Goal: Task Accomplishment & Management: Complete application form

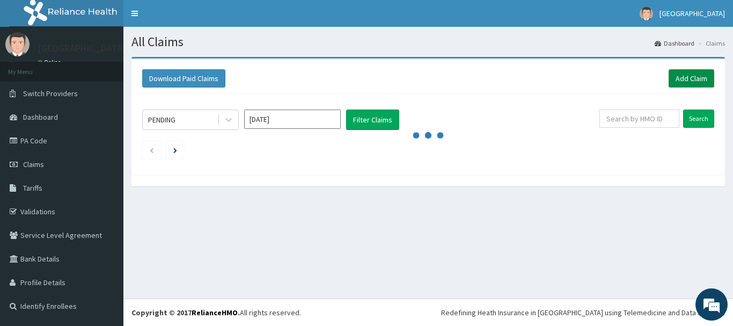
click at [691, 77] on link "Add Claim" at bounding box center [692, 78] width 46 height 18
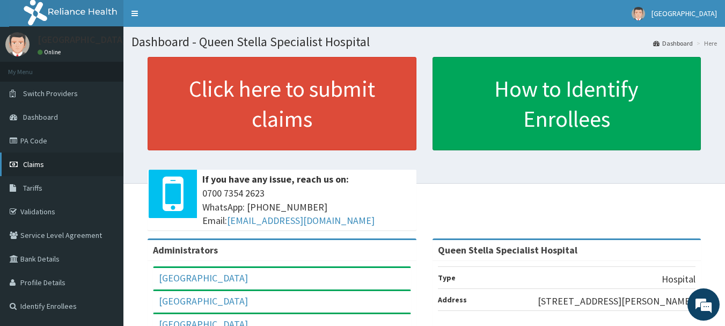
click at [28, 158] on link "Claims" at bounding box center [61, 164] width 123 height 24
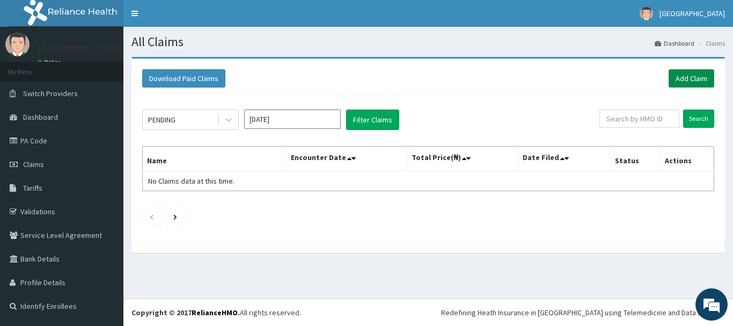
click at [681, 76] on link "Add Claim" at bounding box center [692, 78] width 46 height 18
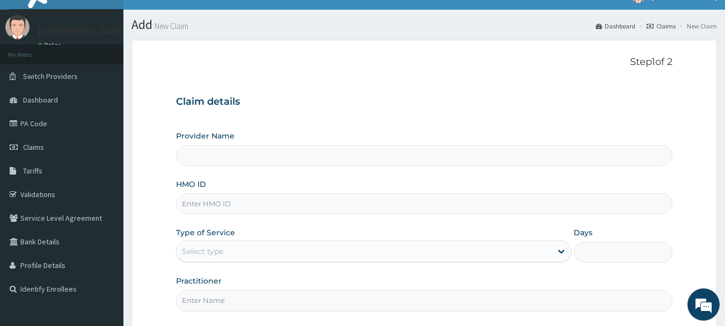
scroll to position [8, 0]
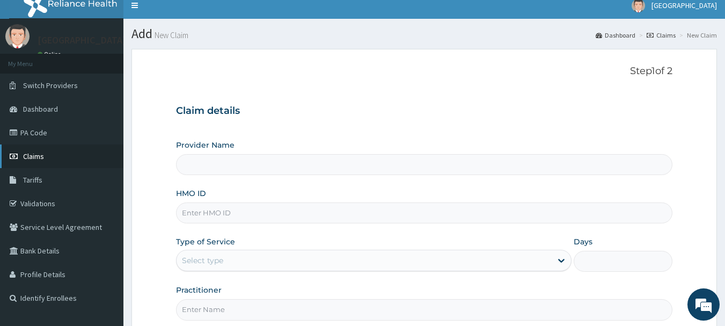
type input "Queen Stella Specialist Hospital"
click at [269, 211] on input "HMO ID" at bounding box center [424, 212] width 497 height 21
type input "ENC/10037/A"
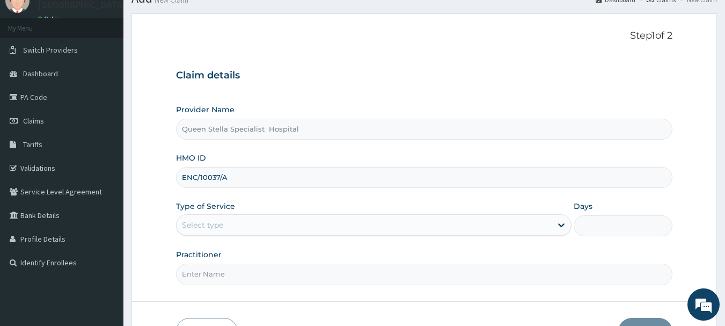
scroll to position [62, 0]
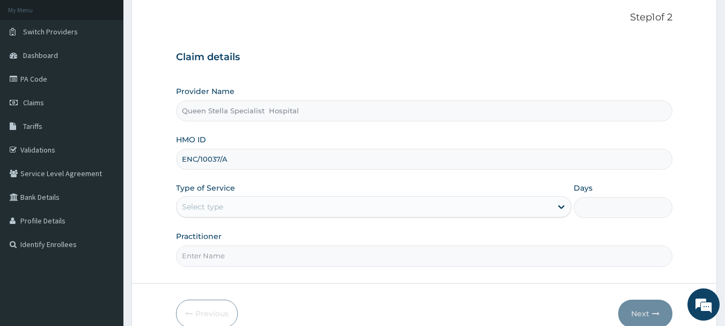
click at [316, 207] on div "Select type" at bounding box center [364, 206] width 375 height 17
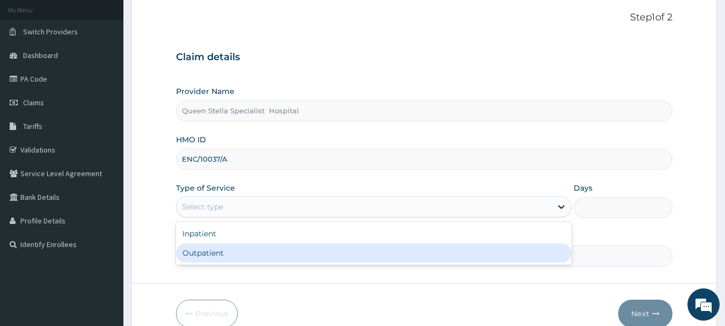
click at [305, 253] on div "Outpatient" at bounding box center [374, 252] width 396 height 19
type input "1"
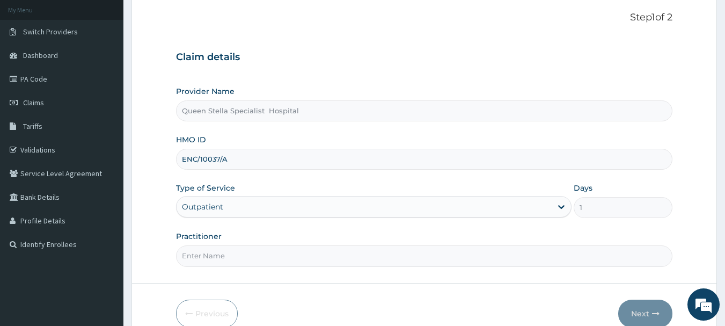
click at [297, 251] on input "Practitioner" at bounding box center [424, 255] width 497 height 21
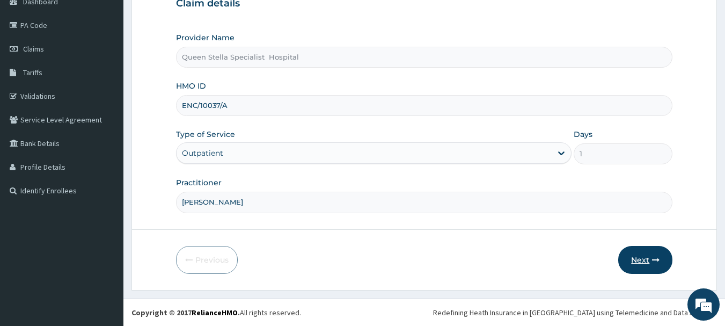
type input "[PERSON_NAME]"
click at [640, 259] on button "Next" at bounding box center [645, 260] width 54 height 28
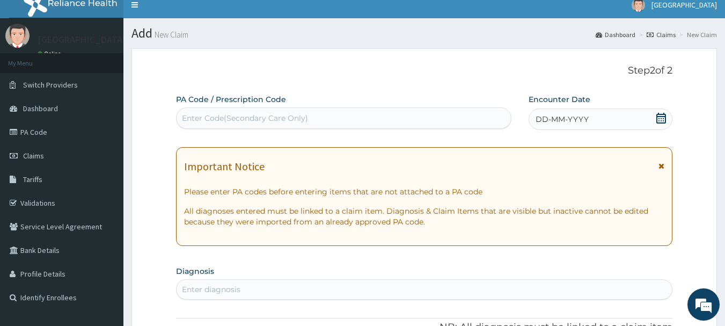
scroll to position [8, 0]
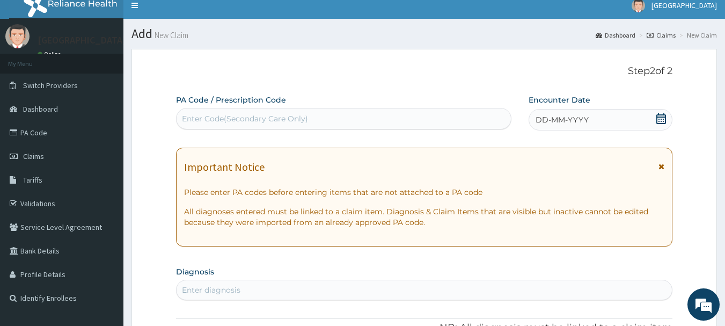
click at [262, 123] on div "Enter Code(Secondary Care Only)" at bounding box center [245, 118] width 126 height 11
paste input "PA/94B5BF"
type input "PA/94B5BF"
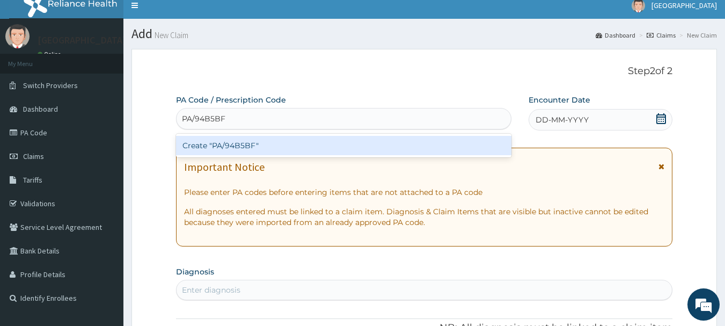
click at [271, 144] on div "Create "PA/94B5BF"" at bounding box center [344, 145] width 336 height 19
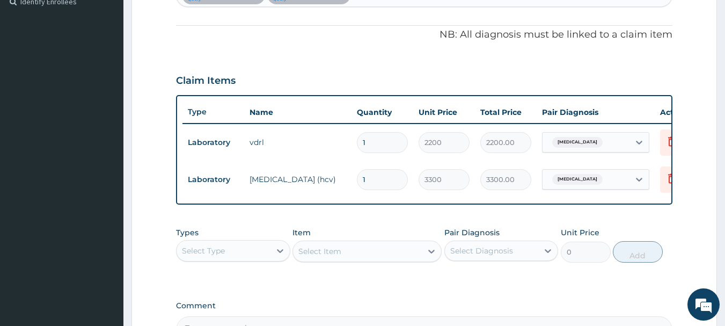
scroll to position [375, 0]
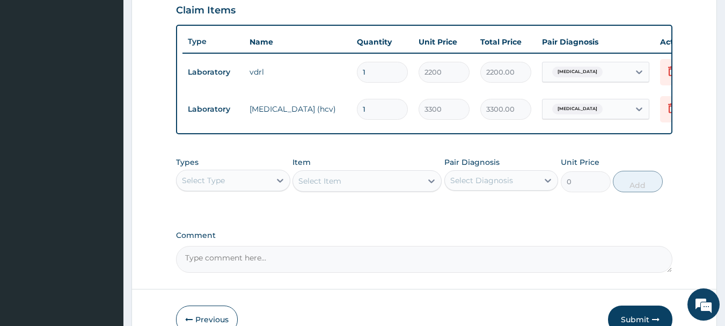
click at [254, 188] on div "Select Type" at bounding box center [224, 180] width 94 height 17
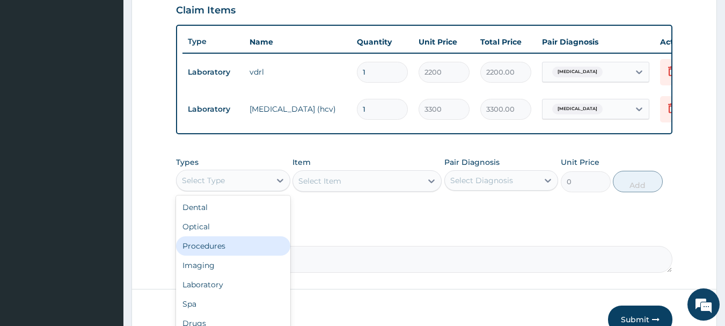
click at [247, 253] on div "Procedures" at bounding box center [233, 245] width 114 height 19
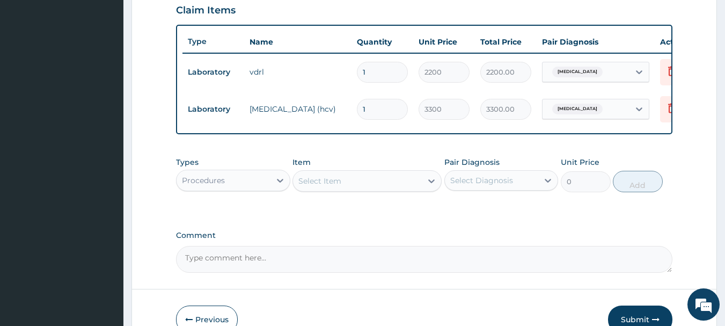
click at [343, 189] on div "Select Item" at bounding box center [357, 180] width 129 height 17
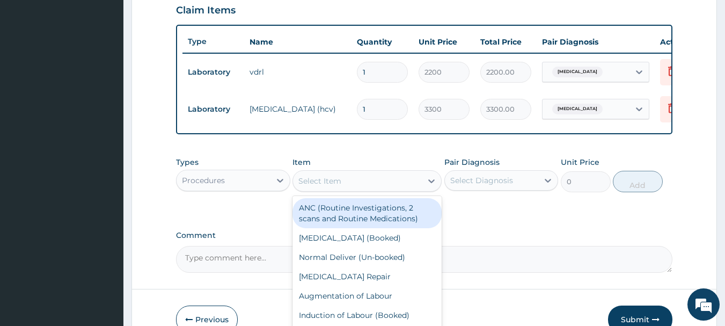
click at [340, 186] on div "Select Item" at bounding box center [319, 181] width 43 height 11
type input "GP"
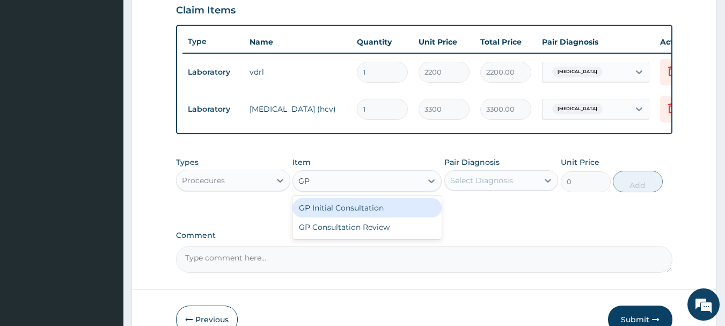
click at [359, 217] on div "GP Initial Consultation" at bounding box center [367, 207] width 149 height 19
type input "2500"
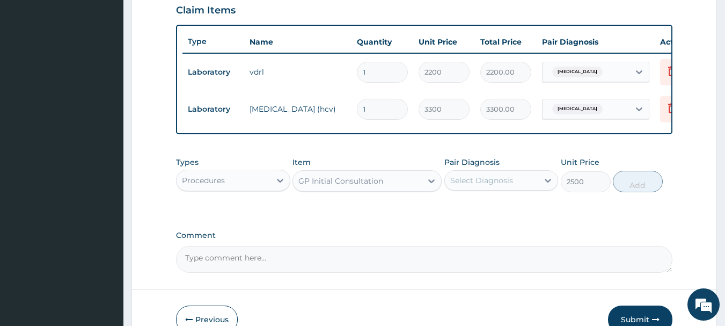
click at [510, 186] on div "Select Diagnosis" at bounding box center [481, 180] width 63 height 11
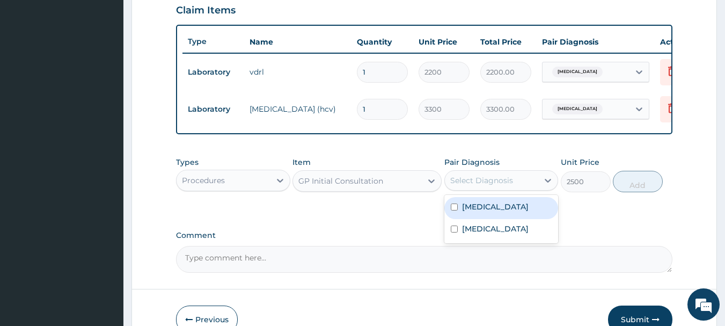
click at [493, 217] on div "Syphilis" at bounding box center [501, 208] width 114 height 22
checkbox input "true"
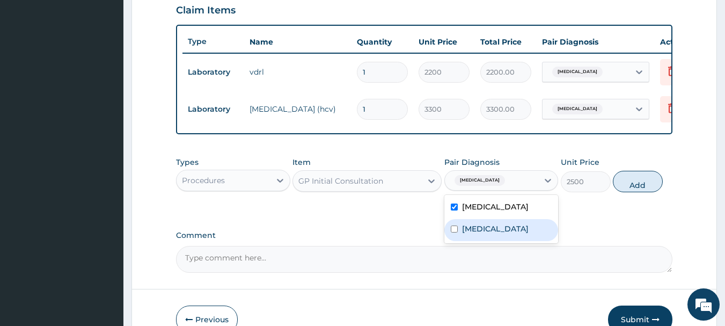
click at [498, 234] on label "[MEDICAL_DATA]" at bounding box center [495, 228] width 67 height 11
checkbox input "true"
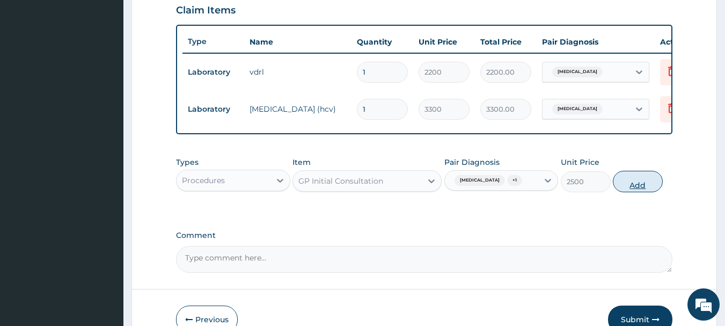
click at [633, 192] on button "Add" at bounding box center [638, 181] width 50 height 21
type input "0"
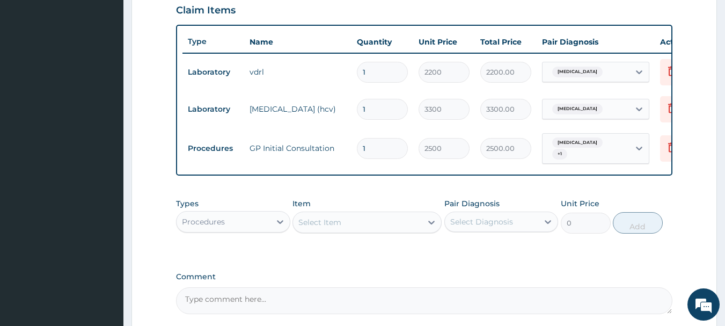
scroll to position [479, 0]
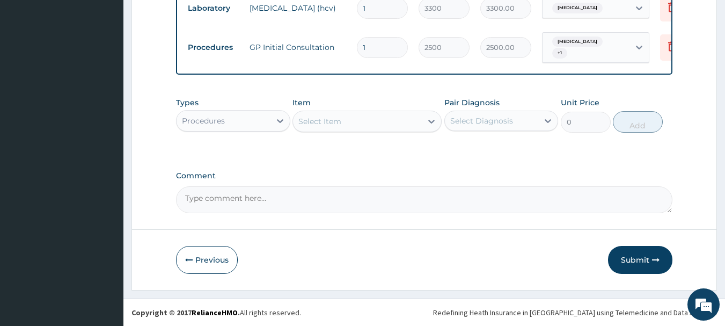
click at [201, 121] on div "Procedures" at bounding box center [203, 120] width 43 height 11
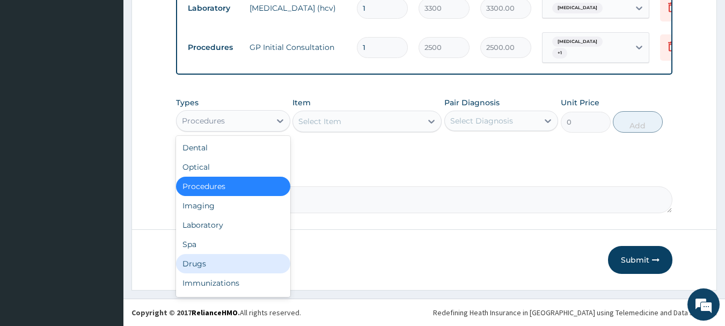
click at [206, 261] on div "Drugs" at bounding box center [233, 263] width 114 height 19
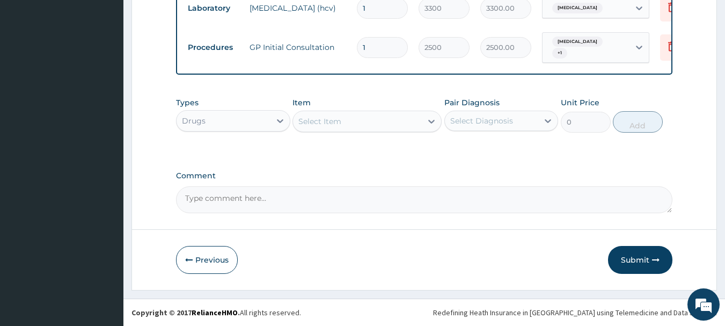
click at [328, 120] on div "Select Item" at bounding box center [319, 121] width 43 height 11
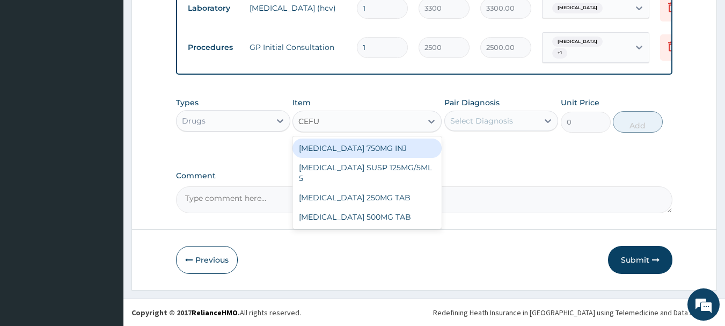
type input "CEFUR"
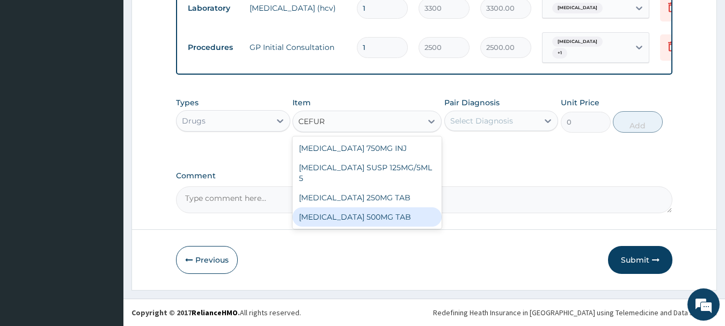
click at [382, 207] on div "[MEDICAL_DATA] 500MG TAB" at bounding box center [367, 216] width 149 height 19
type input "170"
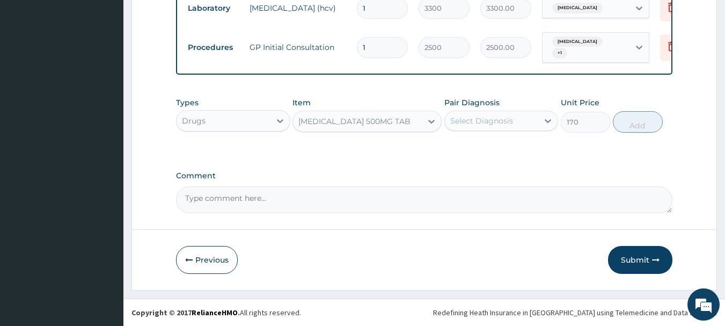
click at [477, 116] on div "Select Diagnosis" at bounding box center [481, 120] width 63 height 11
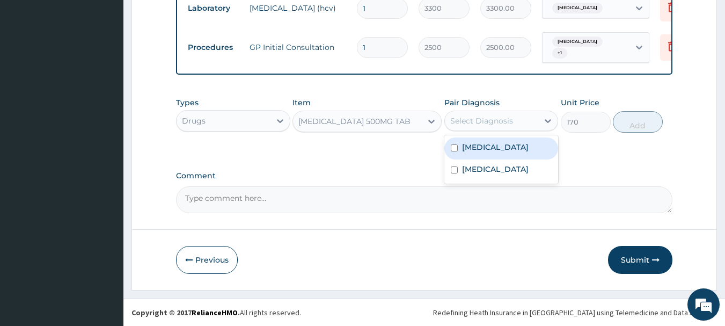
drag, startPoint x: 483, startPoint y: 148, endPoint x: 488, endPoint y: 172, distance: 24.3
click at [483, 151] on label "Syphilis" at bounding box center [495, 147] width 67 height 11
checkbox input "true"
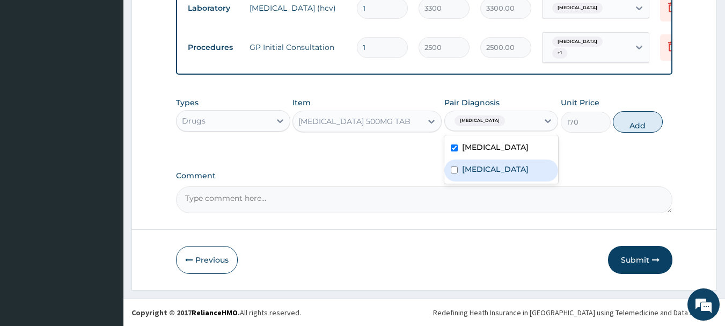
click at [488, 172] on label "[MEDICAL_DATA]" at bounding box center [495, 169] width 67 height 11
checkbox input "true"
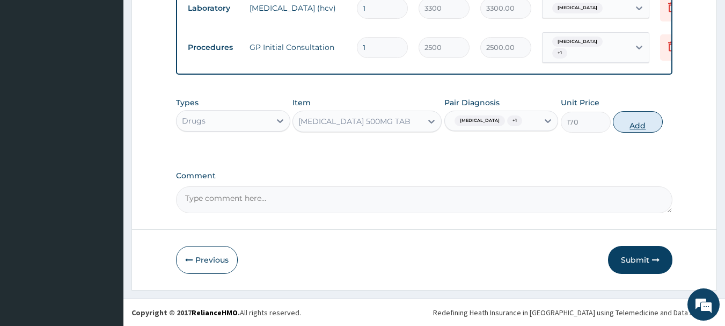
click at [632, 121] on button "Add" at bounding box center [638, 121] width 50 height 21
type input "0"
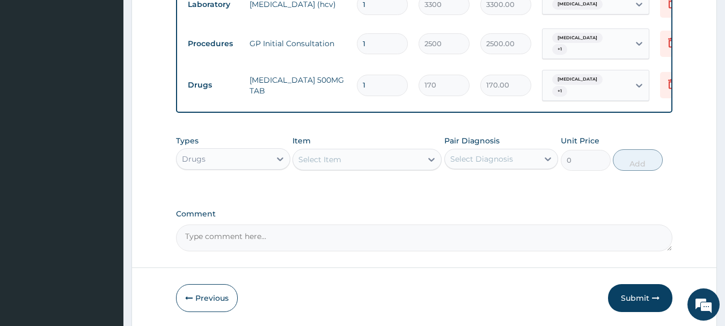
click at [389, 82] on input "1" at bounding box center [382, 85] width 51 height 21
type input "10"
type input "1700.00"
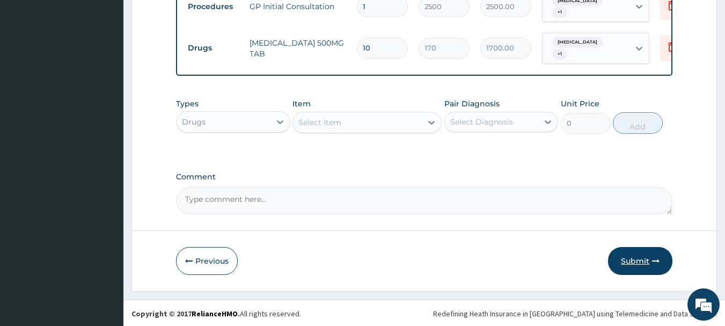
type input "10"
click at [634, 261] on button "Submit" at bounding box center [640, 261] width 64 height 28
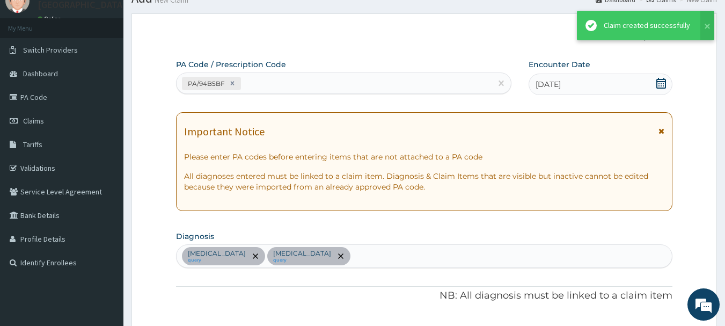
scroll to position [516, 0]
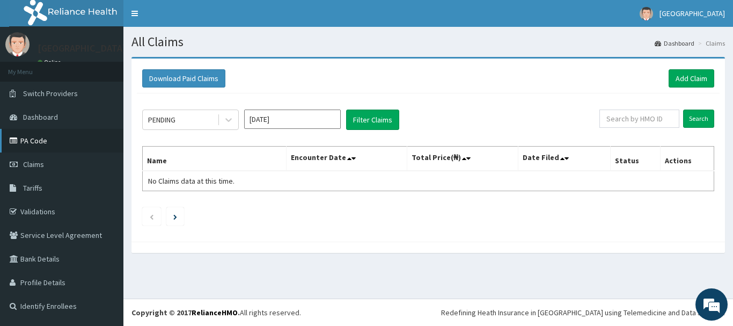
click at [37, 141] on link "PA Code" at bounding box center [61, 141] width 123 height 24
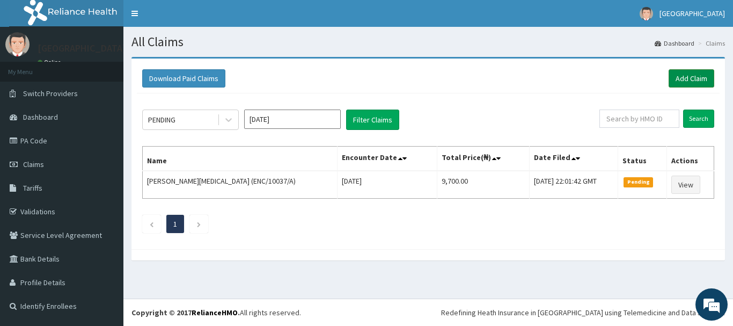
click at [685, 77] on link "Add Claim" at bounding box center [692, 78] width 46 height 18
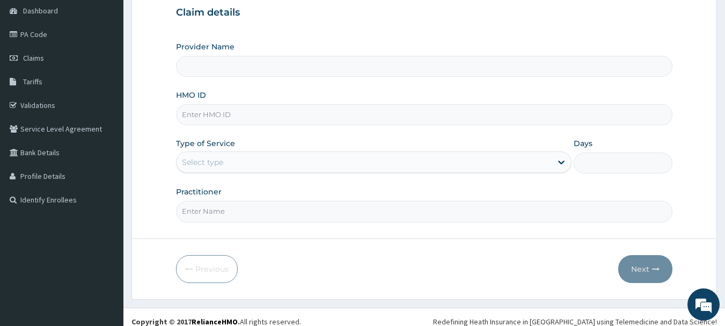
scroll to position [107, 0]
click at [264, 109] on input "HMO ID" at bounding box center [424, 113] width 497 height 21
type input "ENC"
type input "Queen Stella Specialist Hospital"
type input "ENC/10037/A"
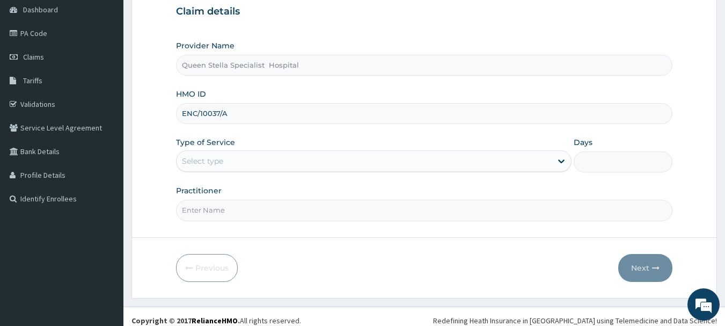
click at [302, 169] on div "Select type" at bounding box center [364, 160] width 375 height 17
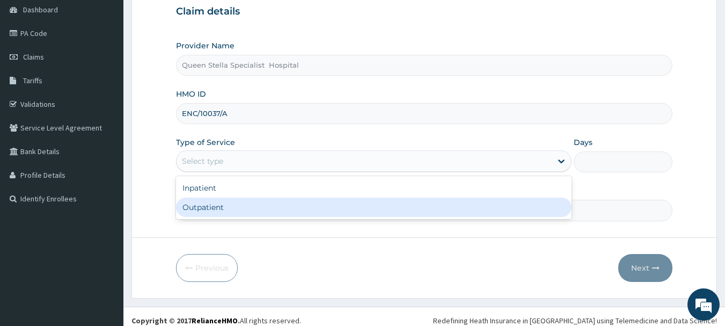
click at [289, 203] on div "Outpatient" at bounding box center [374, 207] width 396 height 19
type input "1"
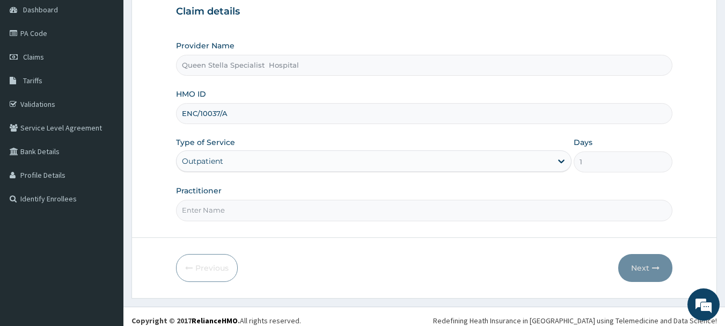
click at [287, 220] on input "Practitioner" at bounding box center [424, 210] width 497 height 21
type input "[PERSON_NAME]"
click at [637, 268] on button "Next" at bounding box center [645, 268] width 54 height 28
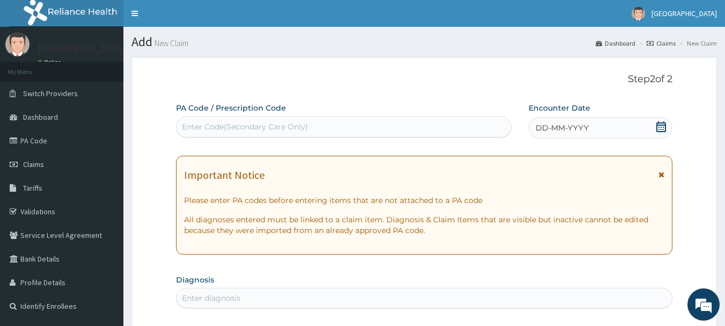
click at [245, 127] on div "Enter Code(Secondary Care Only)" at bounding box center [245, 126] width 126 height 11
paste input "PA/96FA30"
type input "PA/96FA30"
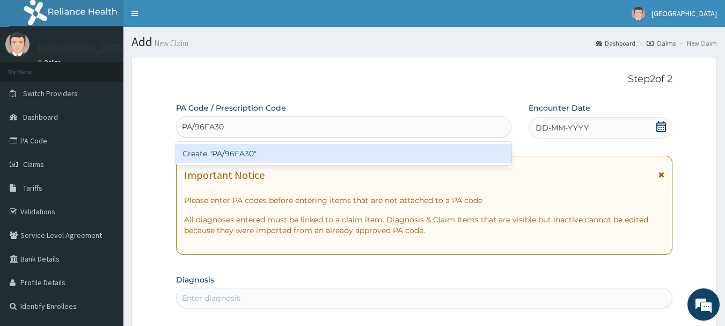
click at [250, 150] on div "Create "PA/96FA30"" at bounding box center [344, 153] width 336 height 19
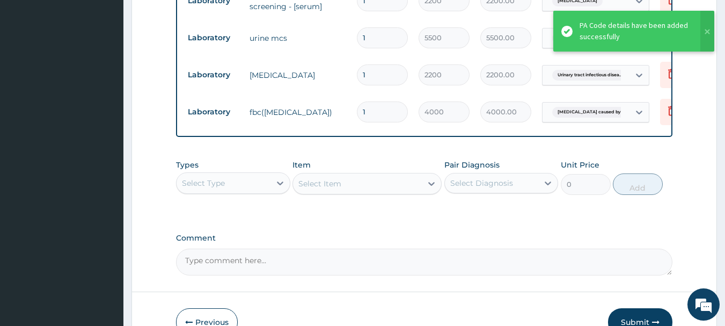
scroll to position [581, 0]
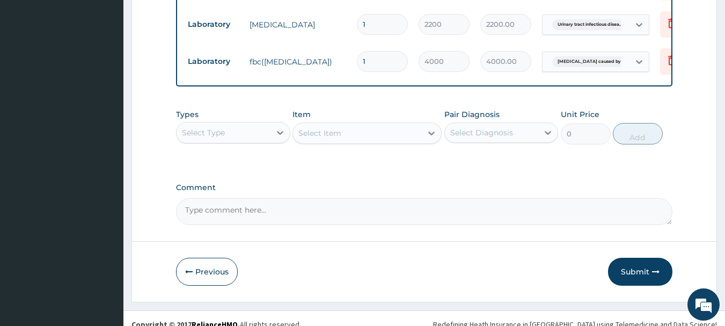
click at [238, 134] on div "Select Type" at bounding box center [224, 132] width 94 height 17
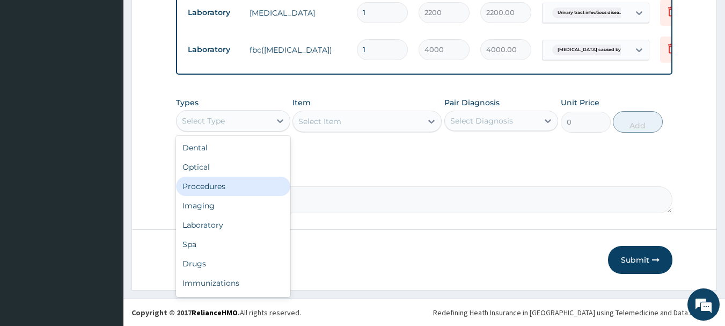
scroll to position [595, 0]
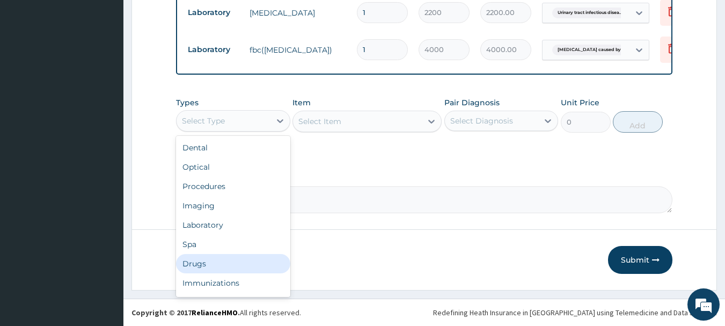
click at [208, 258] on div "Drugs" at bounding box center [233, 263] width 114 height 19
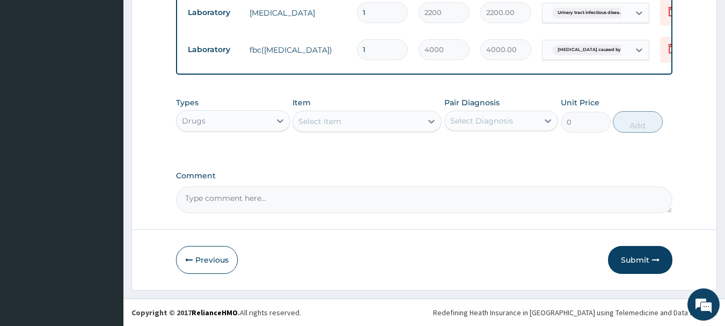
click at [364, 125] on div "Select Item" at bounding box center [357, 121] width 129 height 17
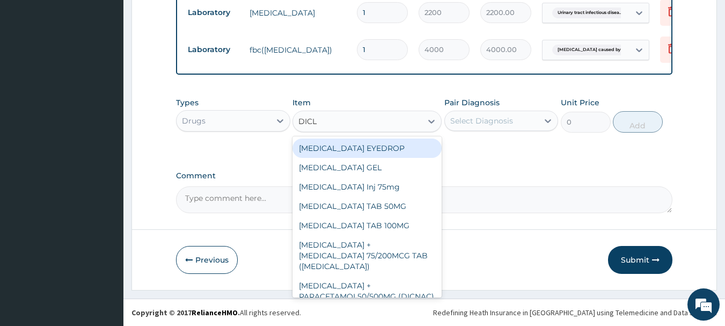
type input "DICLO"
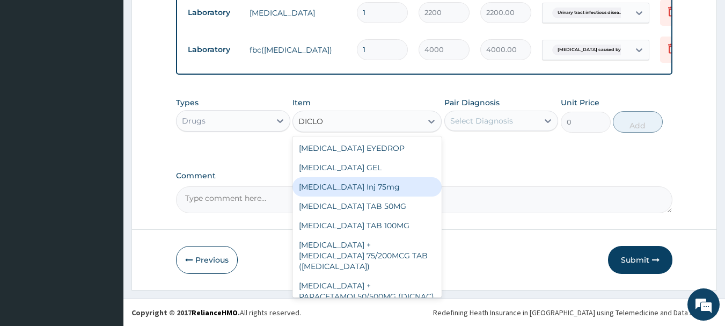
click at [356, 185] on div "[MEDICAL_DATA] Inj 75mg" at bounding box center [367, 186] width 149 height 19
type input "1000"
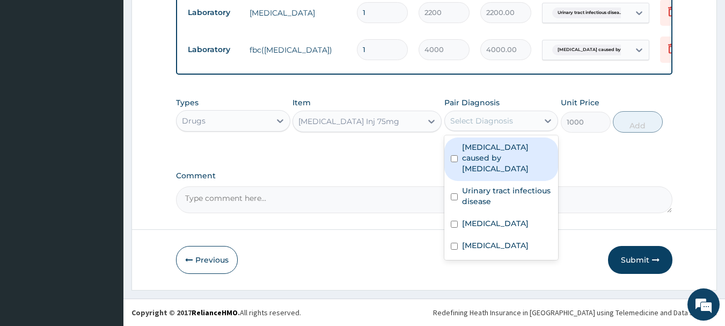
click at [509, 118] on div "Select Diagnosis" at bounding box center [481, 120] width 63 height 11
drag, startPoint x: 494, startPoint y: 156, endPoint x: 497, endPoint y: 163, distance: 7.7
click at [494, 158] on label "[MEDICAL_DATA] caused by [MEDICAL_DATA]" at bounding box center [507, 158] width 90 height 32
checkbox input "true"
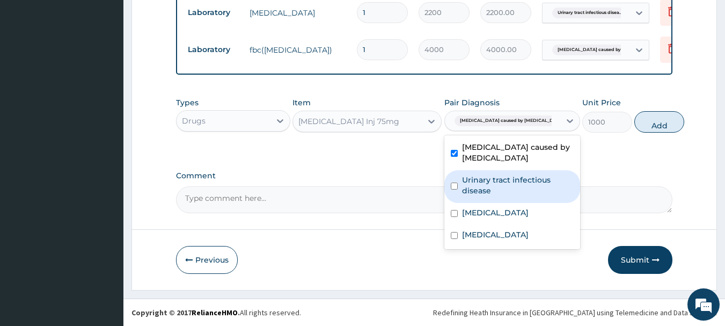
drag, startPoint x: 508, startPoint y: 180, endPoint x: 514, endPoint y: 201, distance: 22.4
click at [508, 181] on label "Urinary tract infectious disease" at bounding box center [518, 184] width 112 height 21
checkbox input "true"
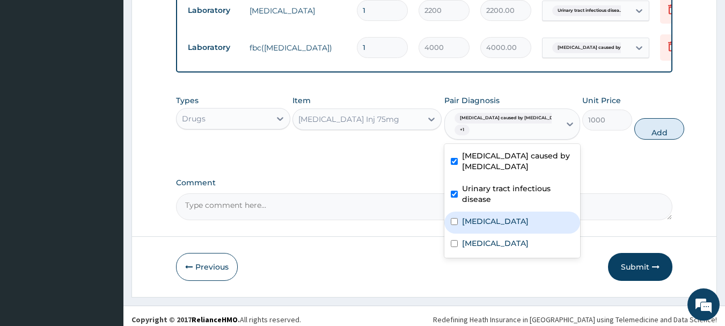
click at [515, 225] on label "[MEDICAL_DATA]" at bounding box center [495, 221] width 67 height 11
checkbox input "true"
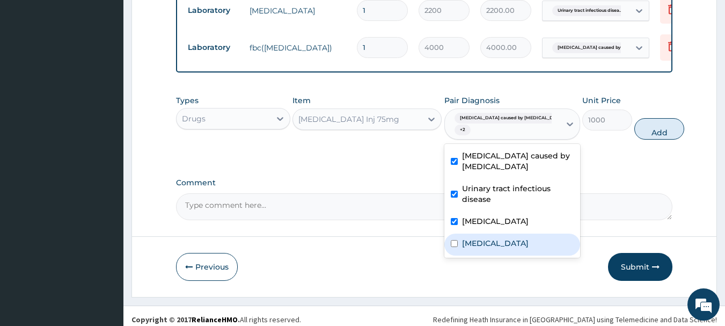
click at [512, 242] on div "[MEDICAL_DATA]" at bounding box center [512, 244] width 136 height 22
checkbox input "true"
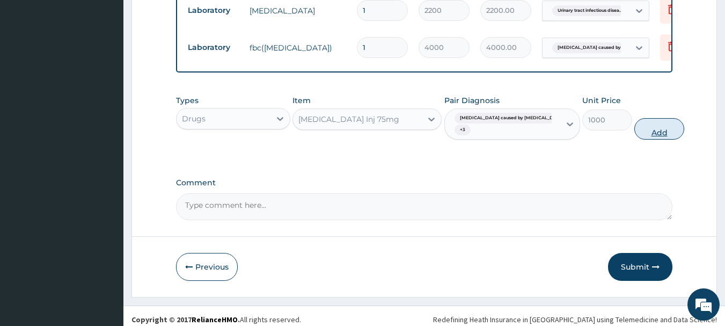
click at [635, 133] on button "Add" at bounding box center [659, 128] width 50 height 21
type input "0"
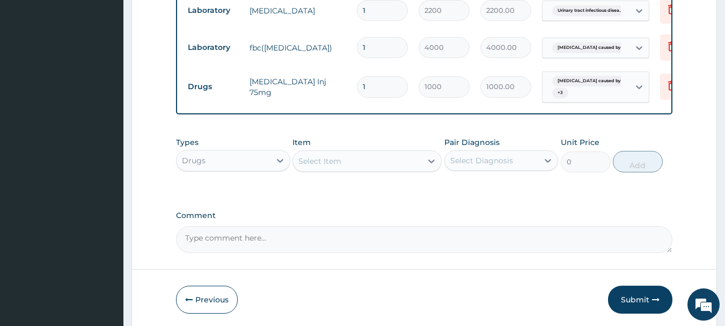
click at [341, 166] on div "Select Item" at bounding box center [357, 160] width 129 height 17
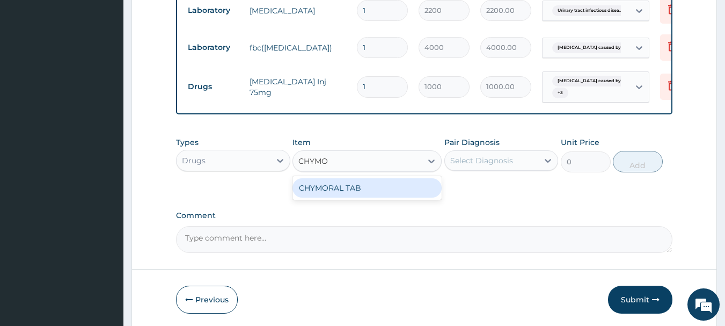
type input "CHYMOR"
click at [342, 188] on div "CHYMORAL TAB" at bounding box center [367, 187] width 149 height 19
type input "70"
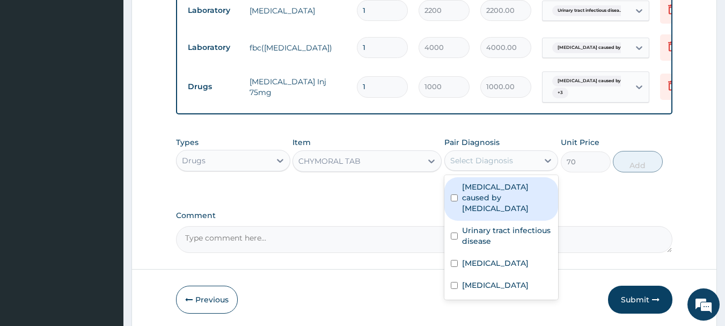
click at [500, 163] on div "Select Diagnosis" at bounding box center [481, 160] width 63 height 11
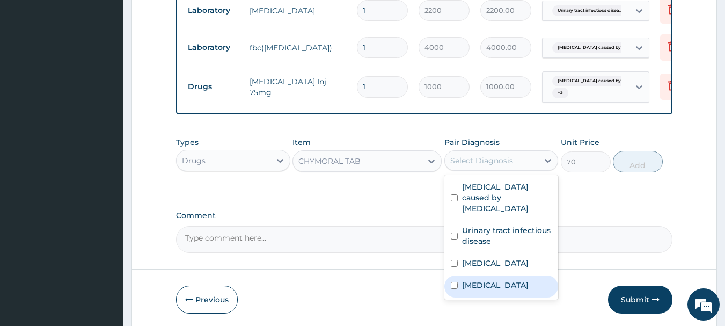
click at [511, 275] on div "[MEDICAL_DATA]" at bounding box center [501, 286] width 114 height 22
checkbox input "true"
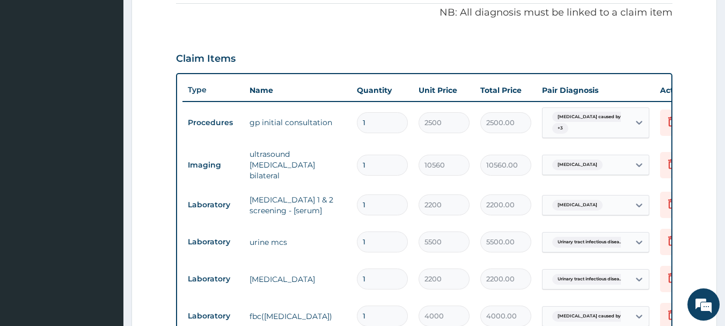
scroll to position [165, 0]
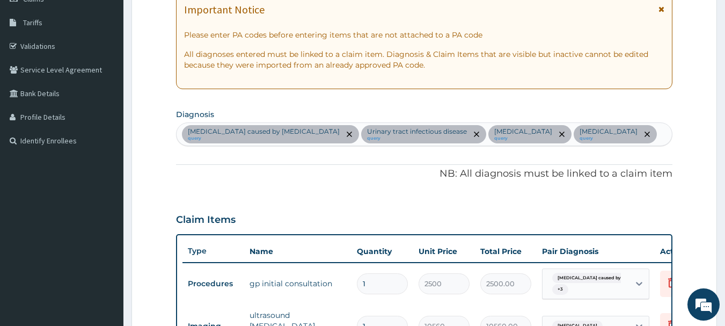
click at [616, 132] on div "[MEDICAL_DATA] caused by [MEDICAL_DATA] query Urinary tract [MEDICAL_DATA] quer…" at bounding box center [425, 134] width 496 height 23
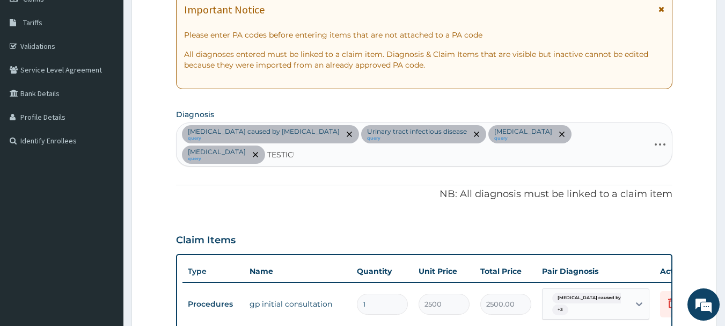
type input "TESTICUL"
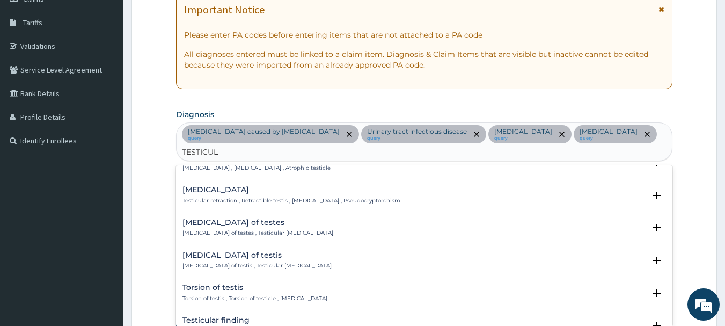
scroll to position [107, 0]
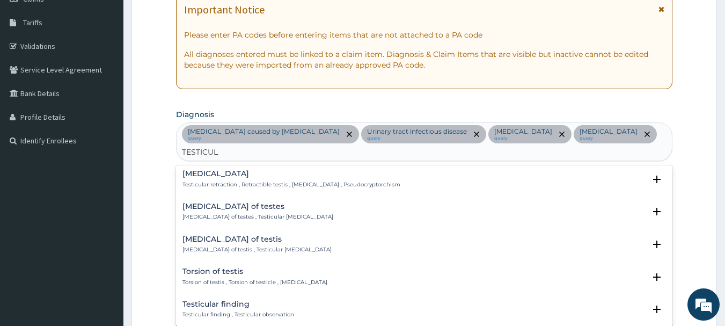
click at [238, 235] on div "[MEDICAL_DATA] of testis [MEDICAL_DATA] of testis , Testicular [MEDICAL_DATA]" at bounding box center [256, 244] width 149 height 19
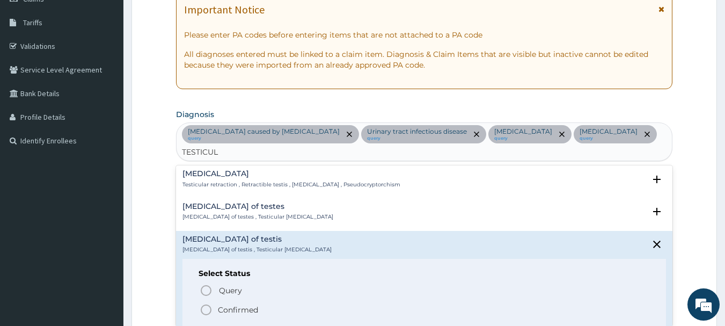
click at [236, 303] on span "Confirmed" at bounding box center [425, 309] width 451 height 13
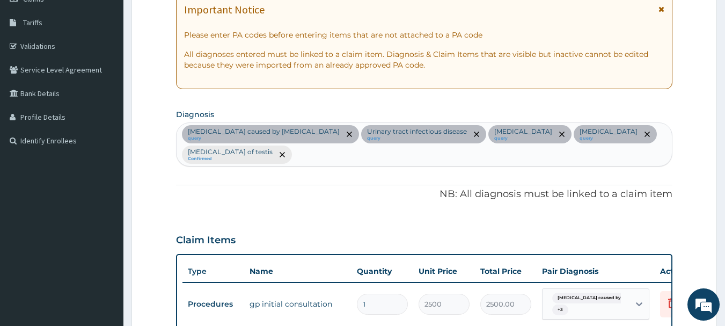
click at [596, 145] on div "[MEDICAL_DATA] caused by [MEDICAL_DATA] query Urinary tract [MEDICAL_DATA] quer…" at bounding box center [425, 144] width 496 height 43
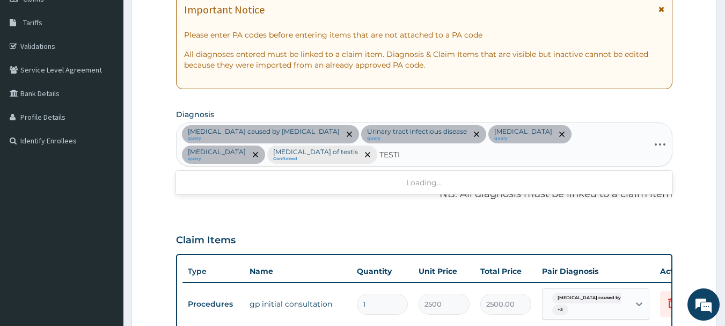
type input "TESTIC"
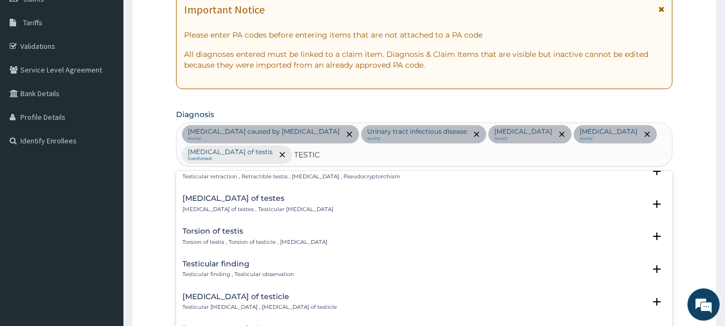
scroll to position [228, 0]
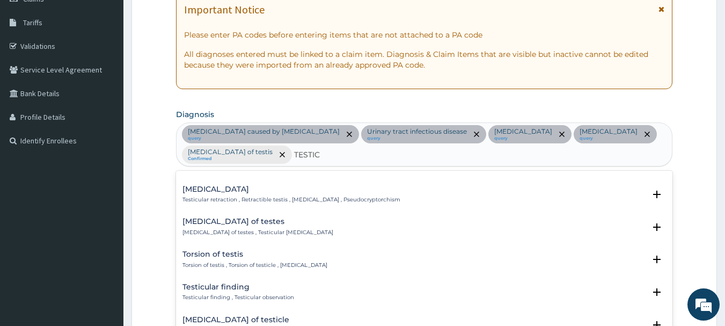
click at [263, 258] on h4 "Torsion of testis" at bounding box center [254, 254] width 145 height 8
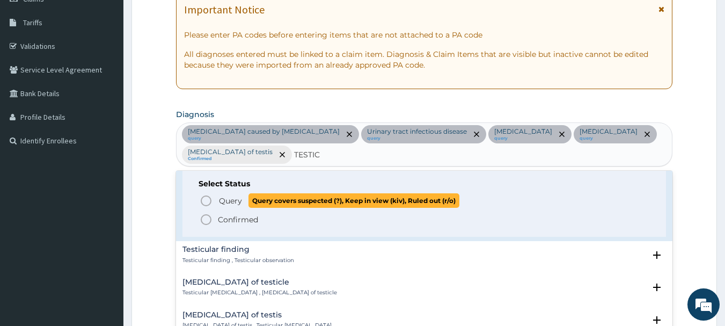
scroll to position [335, 0]
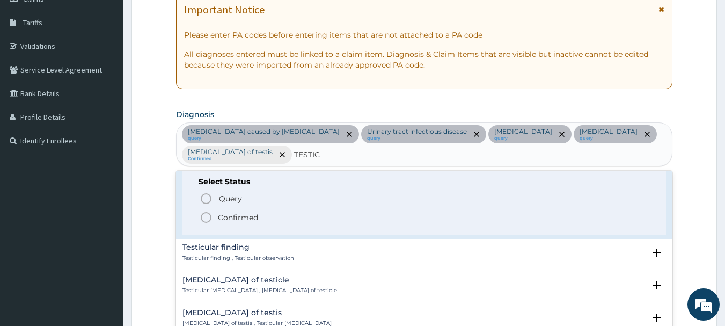
click at [235, 221] on p "Confirmed" at bounding box center [238, 217] width 40 height 11
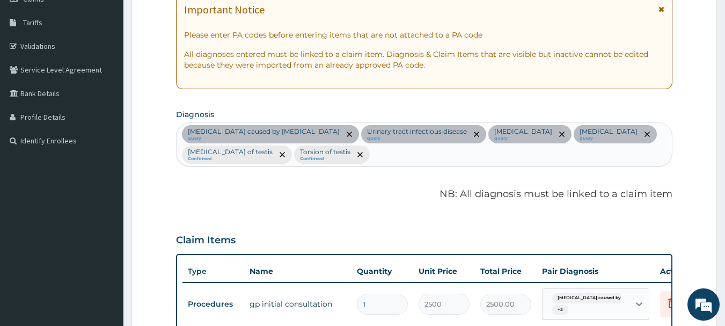
click at [380, 205] on div "PA Code / Prescription Code PA/96FA30 Encounter Date [DATE] Important Notice Pl…" at bounding box center [424, 319] width 497 height 765
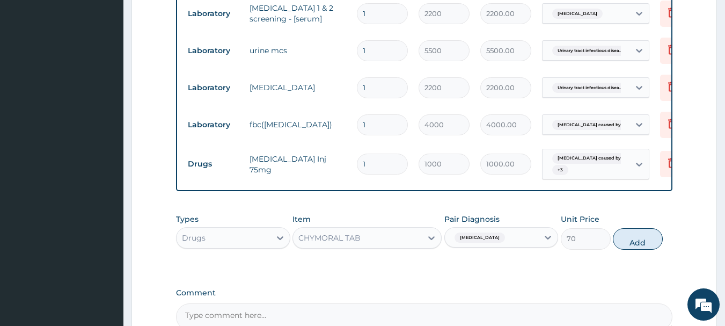
scroll to position [541, 0]
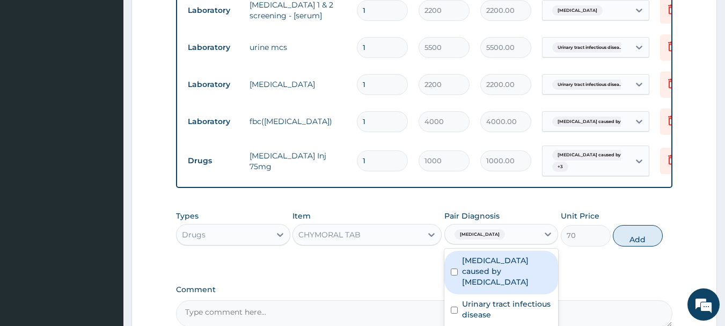
click at [506, 237] on div "[MEDICAL_DATA]" at bounding box center [492, 234] width 94 height 18
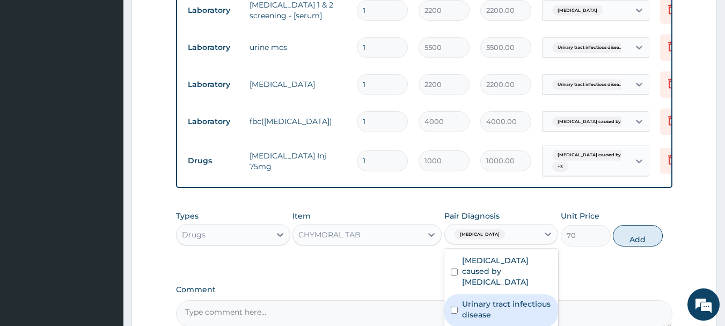
scroll to position [657, 0]
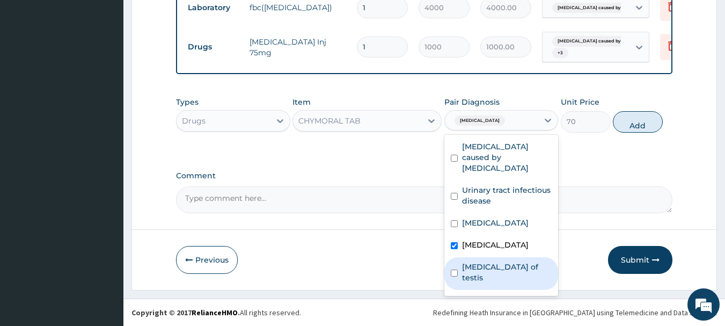
click at [492, 261] on label "[MEDICAL_DATA] of testis" at bounding box center [507, 271] width 90 height 21
checkbox input "true"
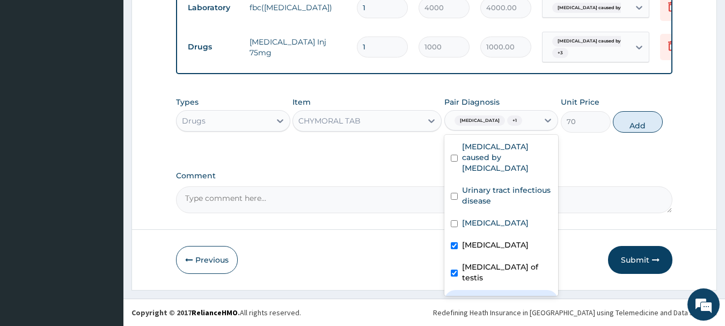
click at [499, 294] on label "Torsion of testis" at bounding box center [492, 299] width 61 height 11
checkbox input "true"
click at [631, 126] on button "Add" at bounding box center [638, 121] width 50 height 21
type input "0"
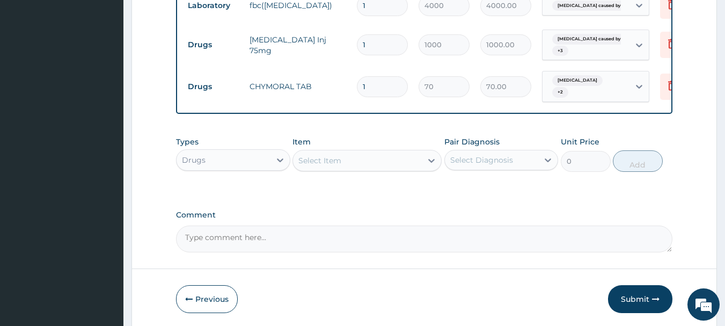
click at [339, 156] on div "Select Item" at bounding box center [319, 160] width 43 height 11
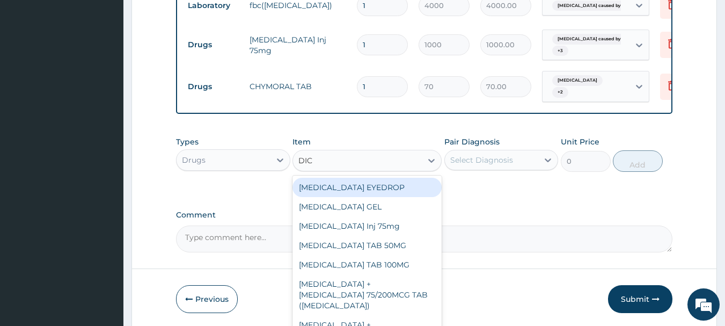
type input "DICL"
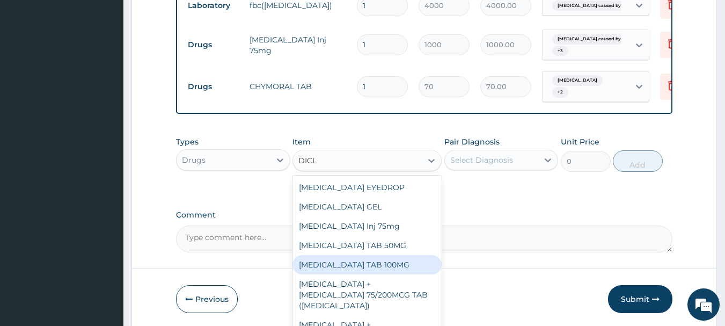
click at [387, 274] on div "[MEDICAL_DATA] TAB 100MG" at bounding box center [367, 264] width 149 height 19
type input "50"
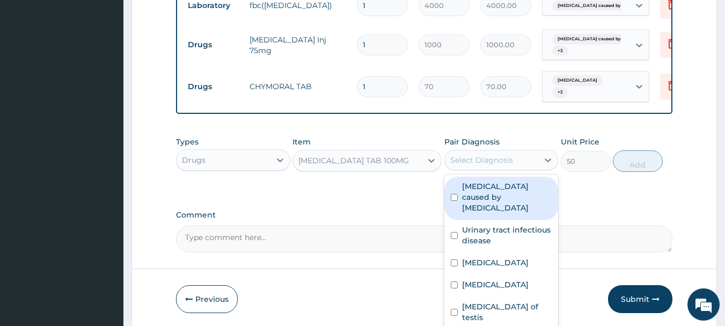
click at [486, 158] on div "Select Diagnosis" at bounding box center [481, 160] width 63 height 11
click at [491, 193] on label "[MEDICAL_DATA] caused by [MEDICAL_DATA]" at bounding box center [507, 197] width 90 height 32
checkbox input "true"
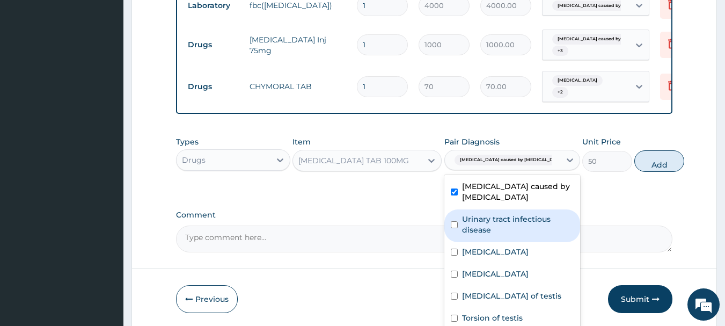
click at [498, 230] on label "Urinary tract infectious disease" at bounding box center [518, 224] width 112 height 21
checkbox input "true"
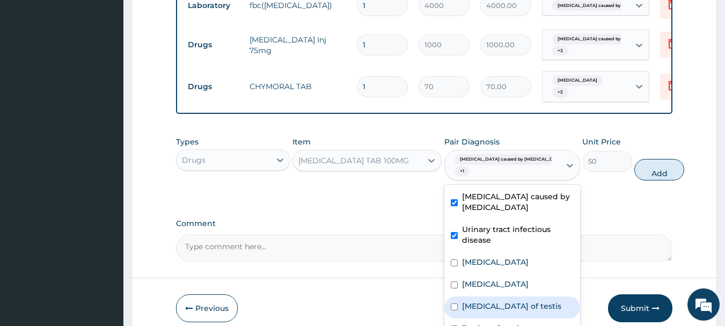
click at [519, 296] on div "[MEDICAL_DATA] of testis" at bounding box center [512, 307] width 136 height 22
checkbox input "true"
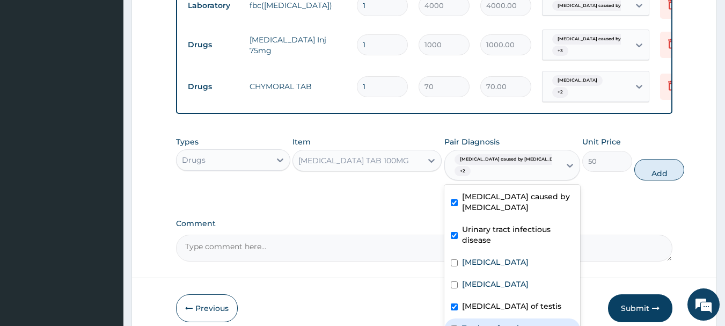
click at [502, 318] on div "Torsion of testis" at bounding box center [512, 329] width 136 height 22
checkbox input "true"
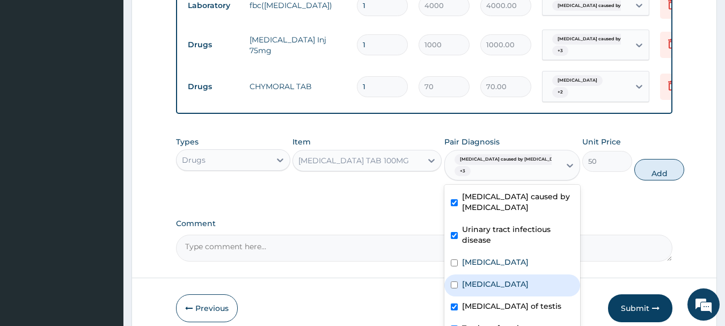
click at [491, 279] on label "[MEDICAL_DATA]" at bounding box center [495, 284] width 67 height 11
checkbox input "true"
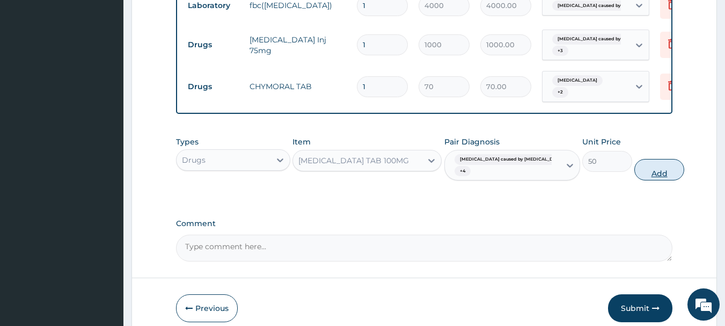
click at [637, 171] on button "Add" at bounding box center [659, 169] width 50 height 21
type input "0"
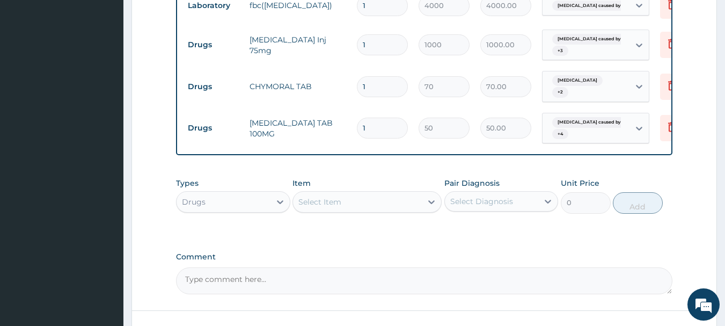
click at [386, 120] on input "1" at bounding box center [382, 128] width 51 height 21
type input "10"
type input "500.00"
type input "10"
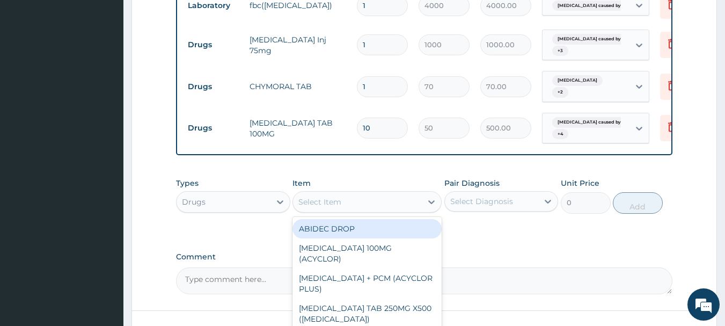
click at [344, 204] on div "Select Item" at bounding box center [357, 201] width 129 height 17
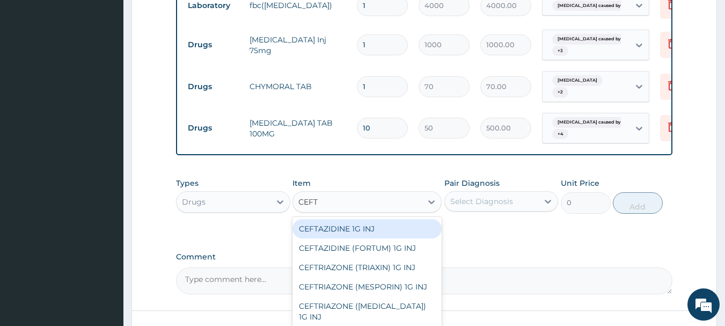
type input "CEFTR"
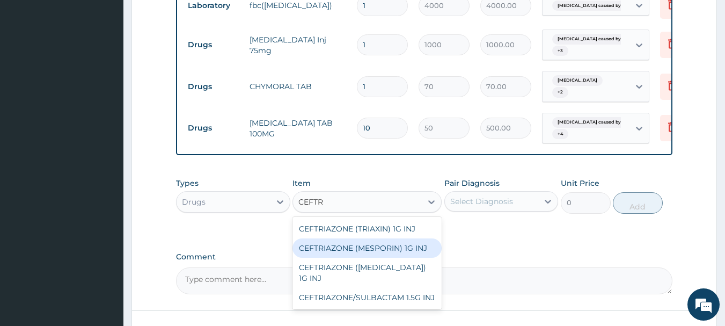
click at [374, 244] on div "CEFTRIAZONE (MESPORIN) 1G INJ" at bounding box center [367, 247] width 149 height 19
type input "4500"
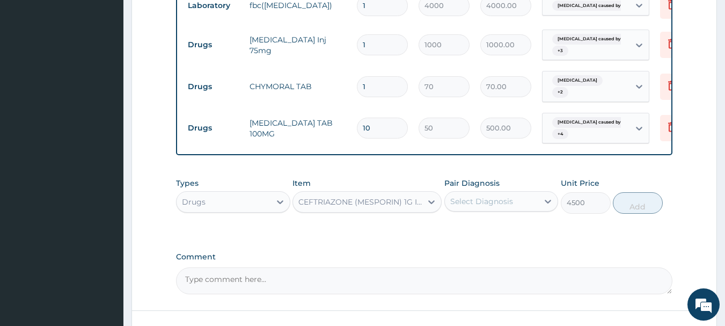
click at [505, 196] on div "Select Diagnosis" at bounding box center [481, 201] width 63 height 11
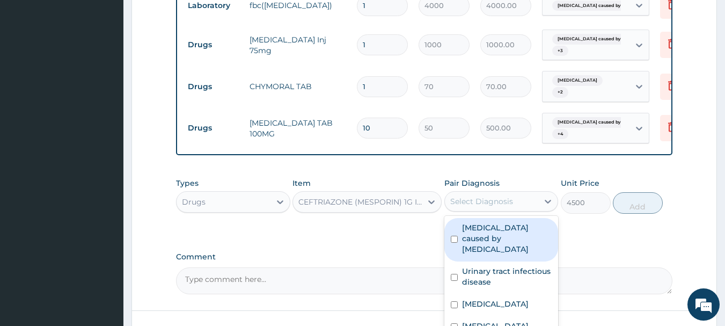
click at [491, 233] on label "[MEDICAL_DATA] caused by [MEDICAL_DATA]" at bounding box center [507, 238] width 90 height 32
checkbox input "true"
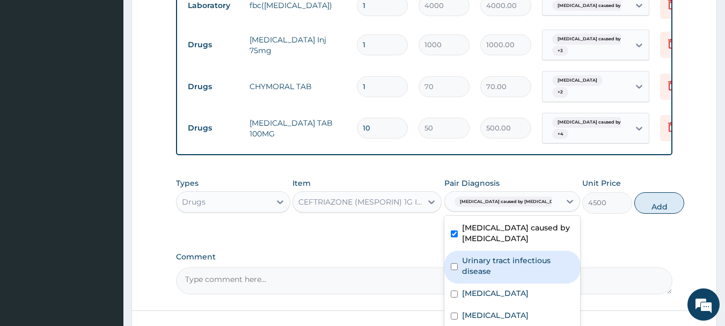
click at [495, 257] on label "Urinary tract infectious disease" at bounding box center [518, 265] width 112 height 21
checkbox input "true"
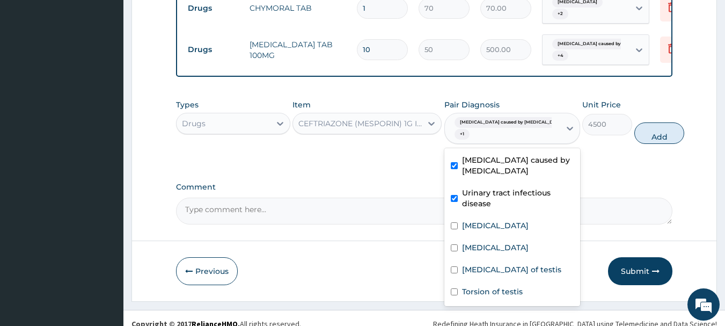
scroll to position [744, 0]
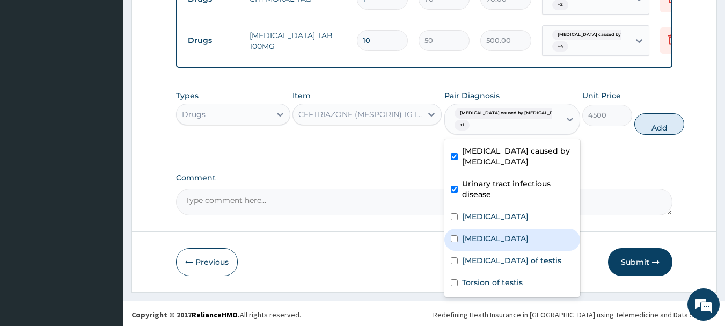
click at [502, 240] on label "[MEDICAL_DATA]" at bounding box center [495, 238] width 67 height 11
checkbox input "true"
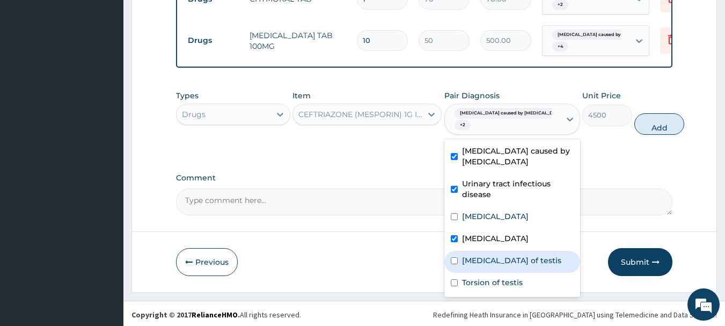
click at [511, 259] on label "[MEDICAL_DATA] of testis" at bounding box center [511, 260] width 99 height 11
checkbox input "true"
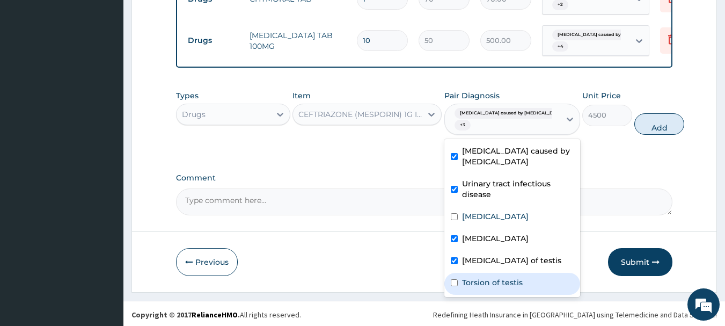
click at [514, 277] on label "Torsion of testis" at bounding box center [492, 282] width 61 height 11
checkbox input "true"
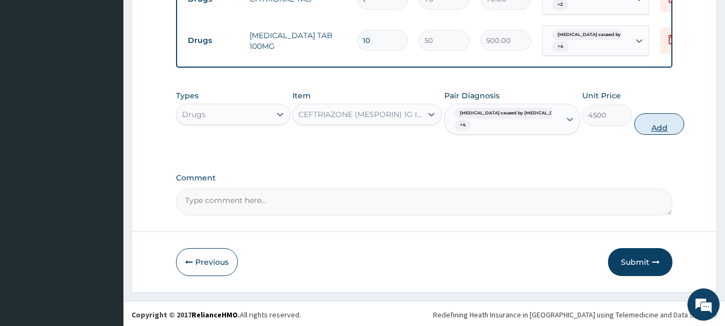
click at [634, 123] on button "Add" at bounding box center [659, 123] width 50 height 21
type input "0"
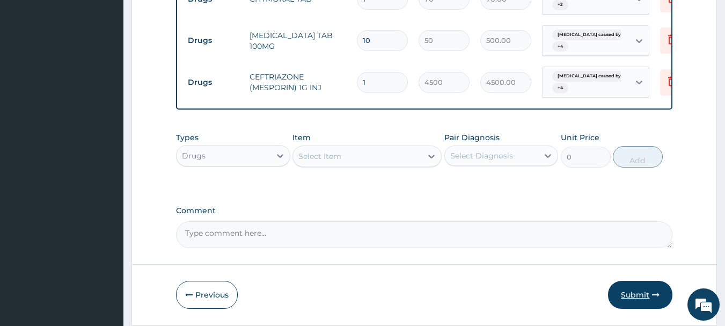
click at [643, 287] on button "Submit" at bounding box center [640, 295] width 64 height 28
